Goal: Transaction & Acquisition: Subscribe to service/newsletter

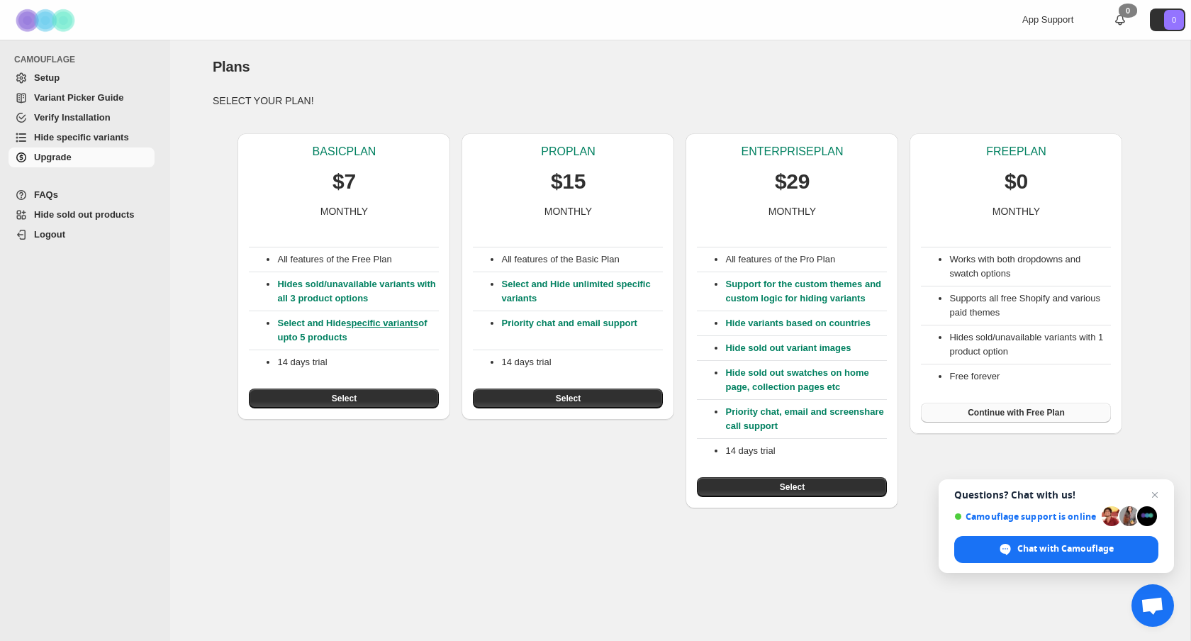
click at [1045, 415] on span "Continue with Free Plan" at bounding box center [1015, 412] width 97 height 11
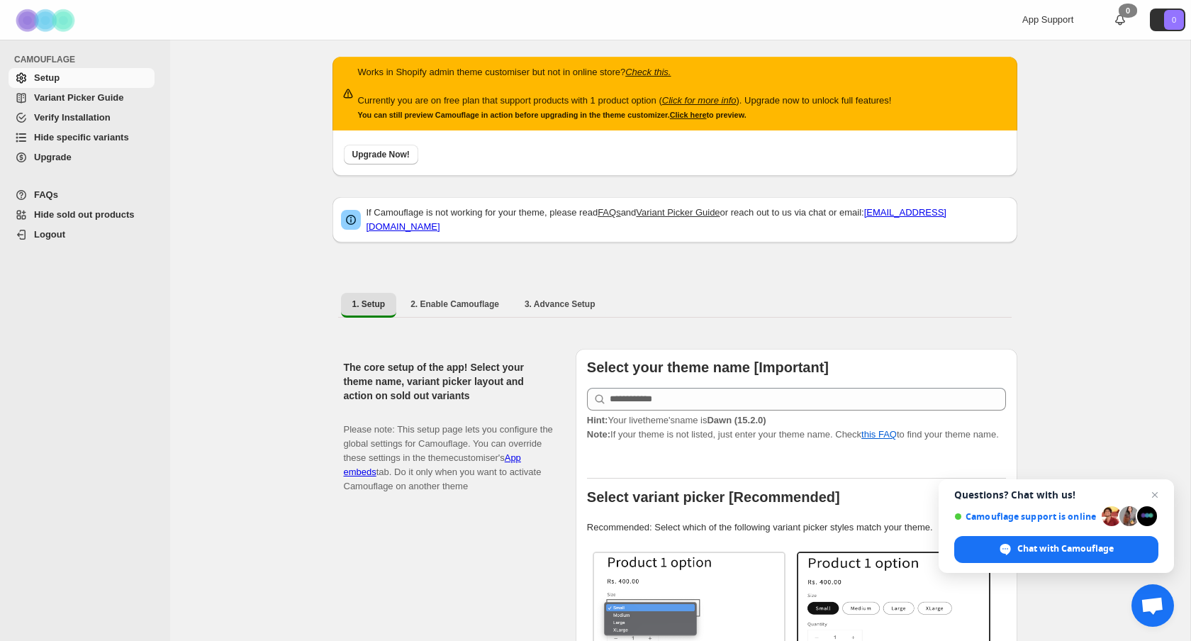
click at [82, 159] on span "Upgrade" at bounding box center [93, 157] width 118 height 14
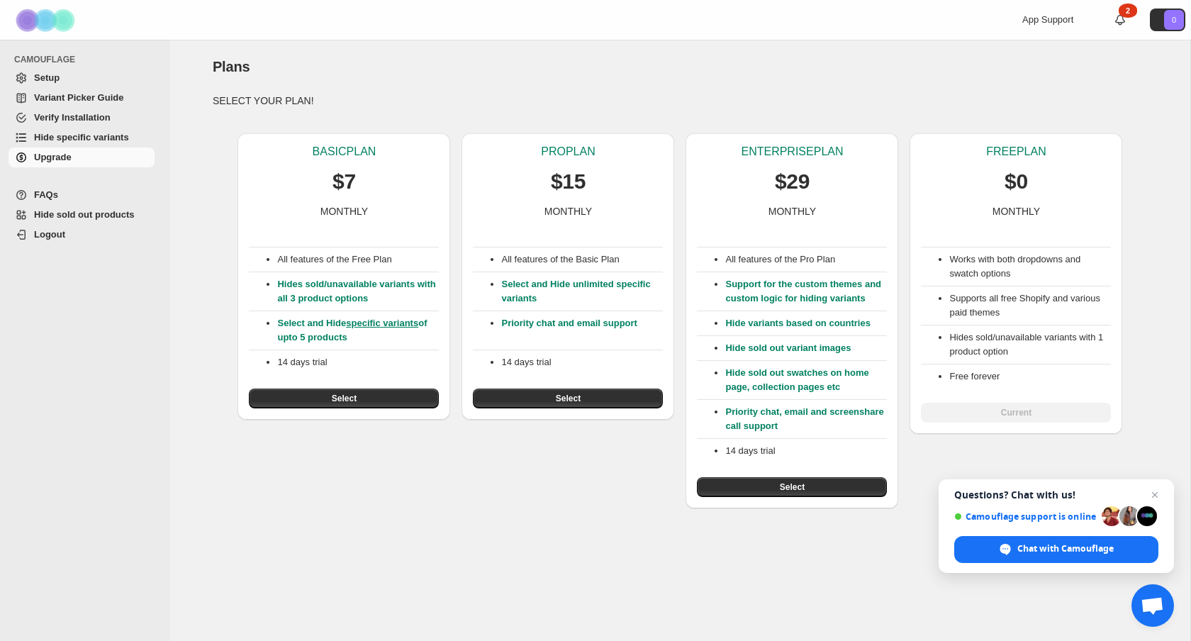
click at [824, 103] on p "SELECT YOUR PLAN!" at bounding box center [680, 101] width 935 height 14
